Goal: Information Seeking & Learning: Learn about a topic

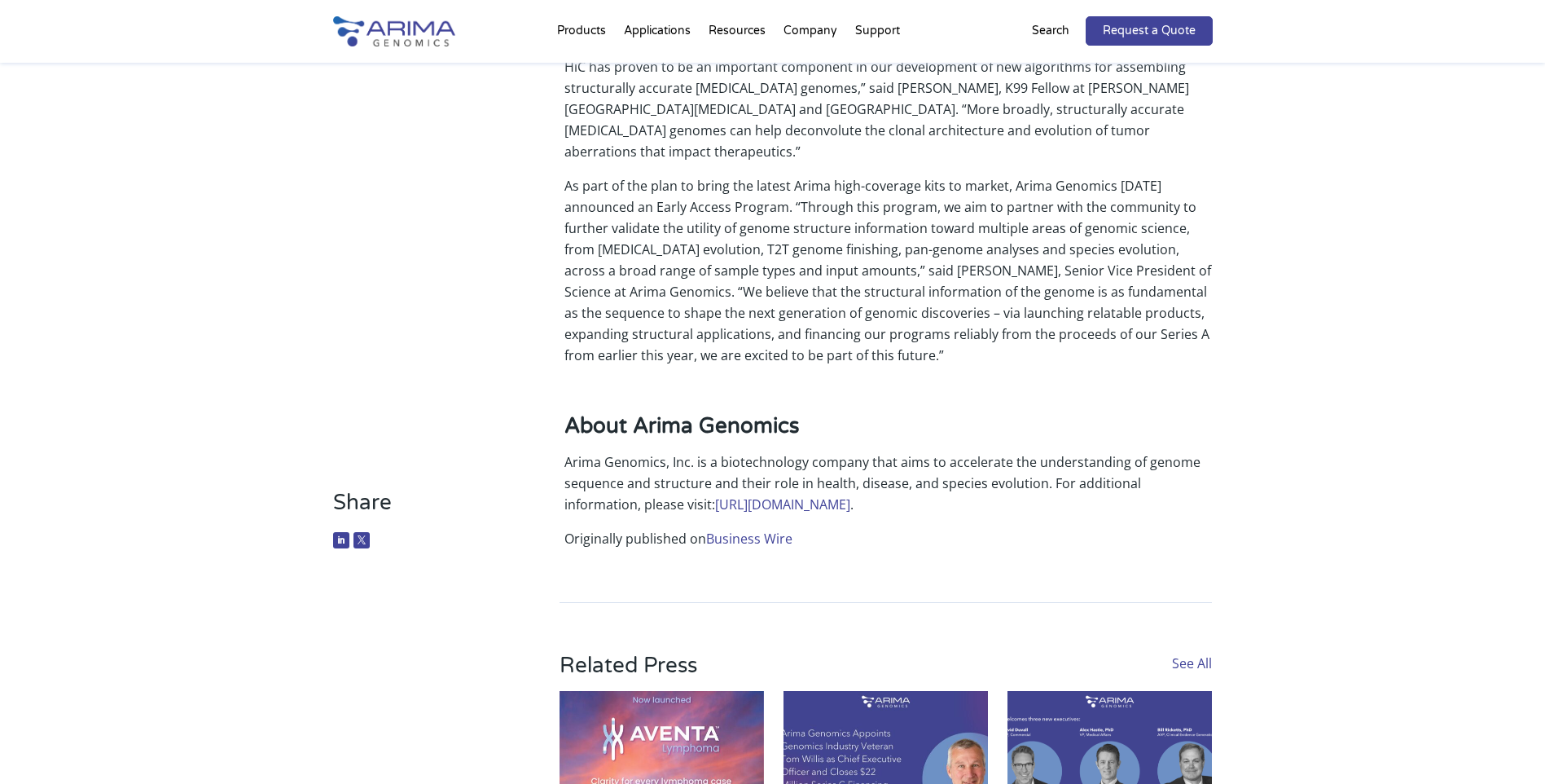
scroll to position [1368, 0]
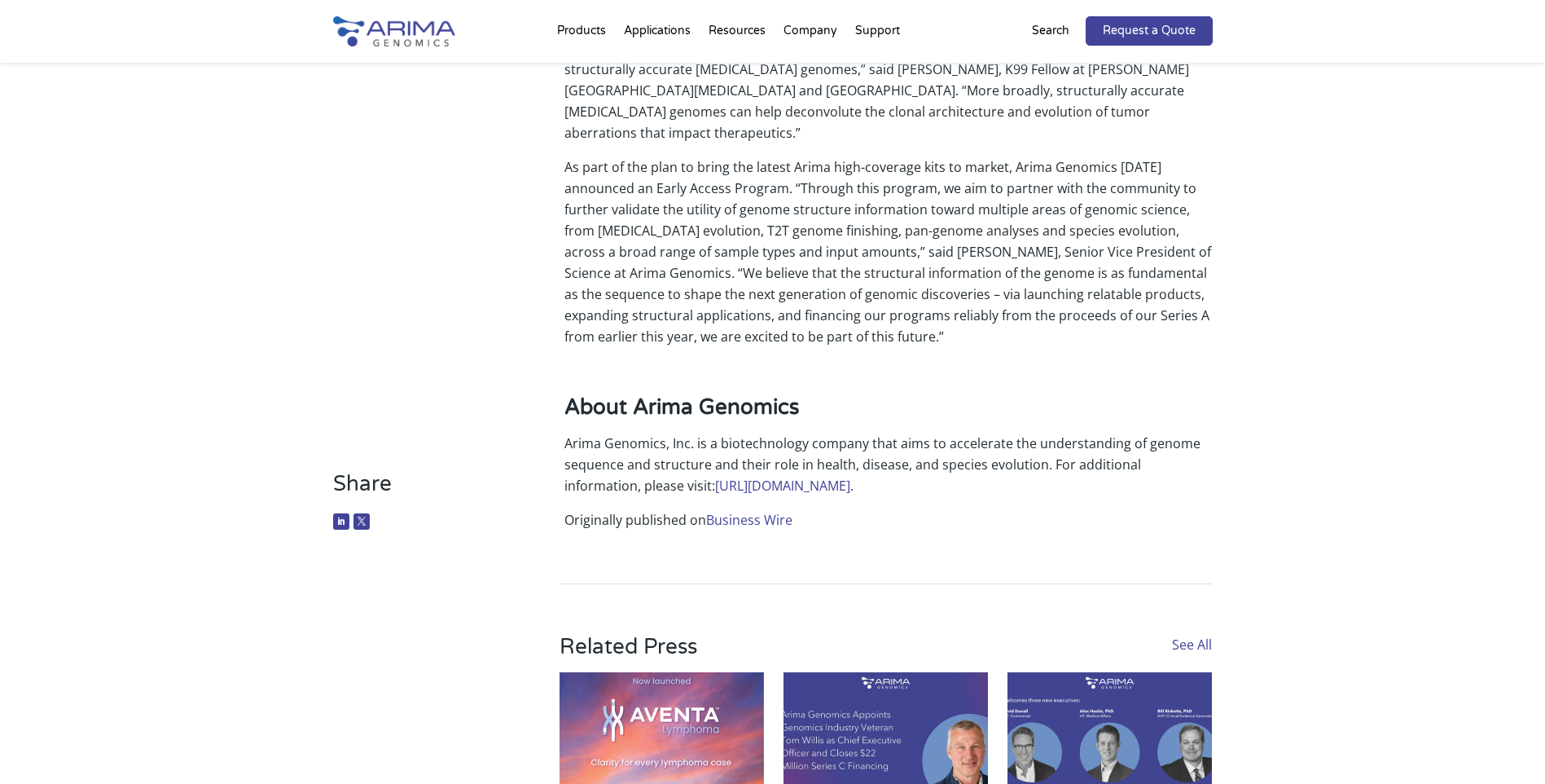
click at [719, 477] on link "[URL][DOMAIN_NAME]" at bounding box center [783, 486] width 135 height 18
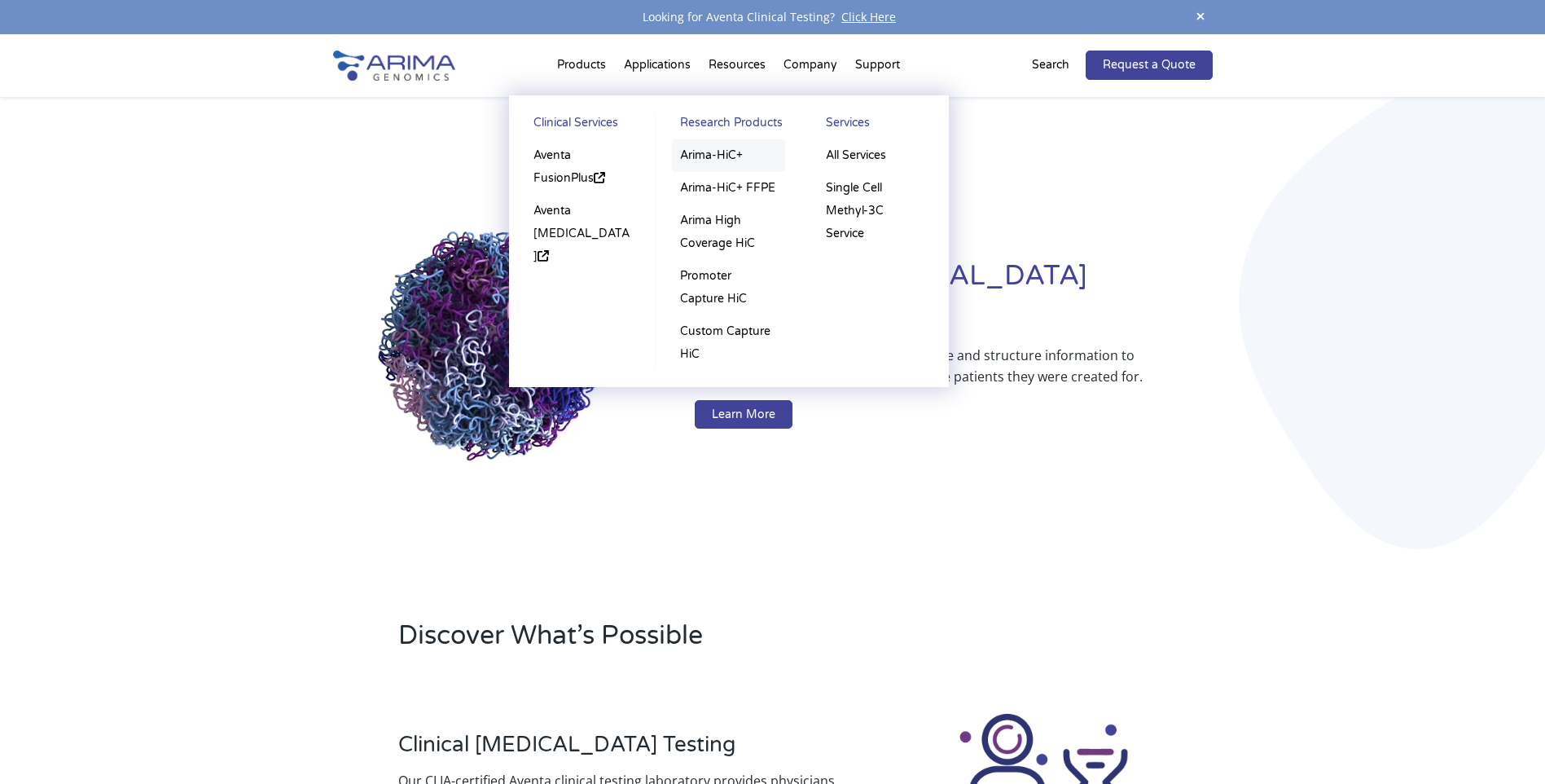
click at [691, 155] on link "Arima-HiC+" at bounding box center [728, 155] width 113 height 33
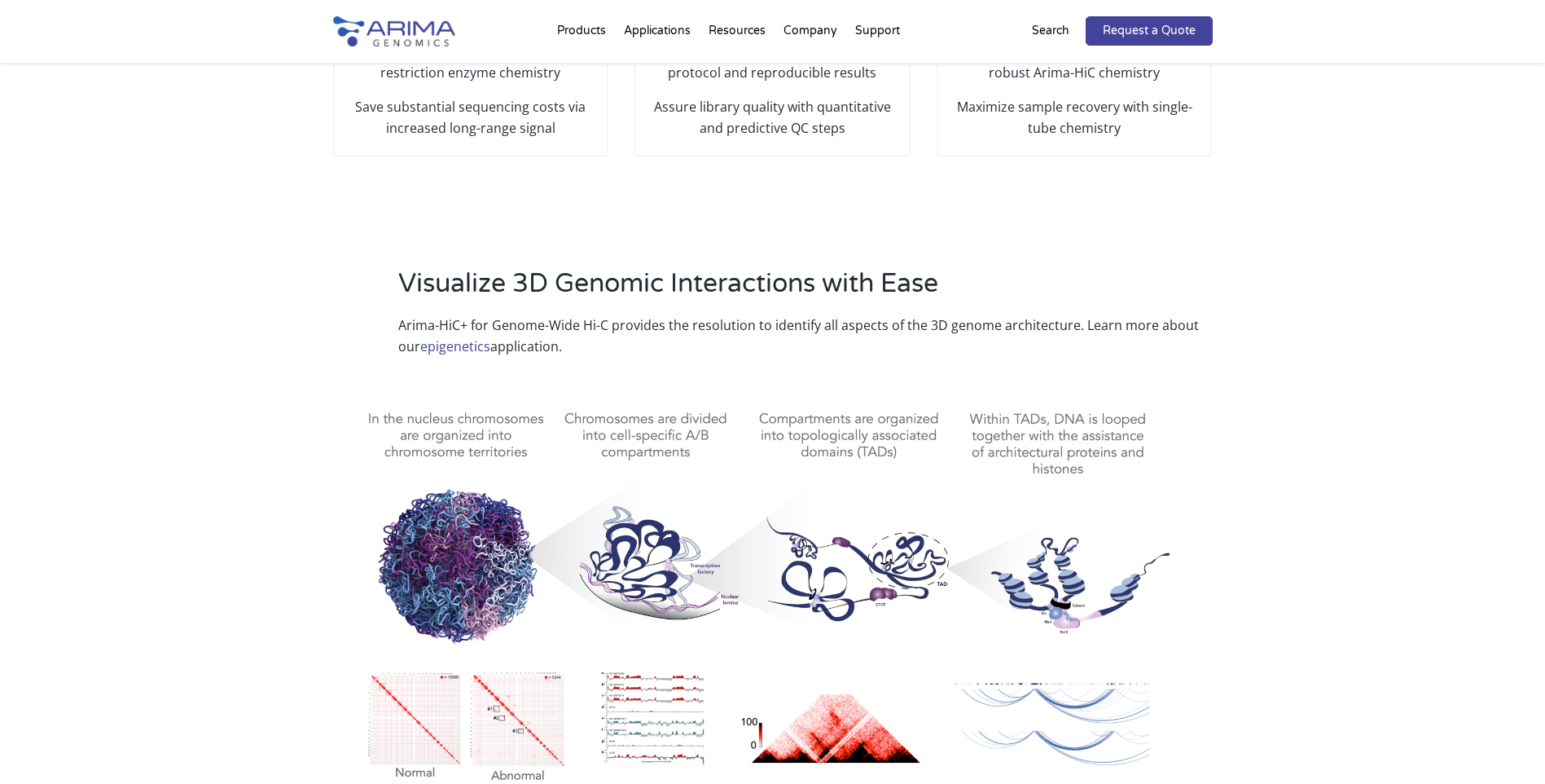
scroll to position [521, 0]
